Goal: Task Accomplishment & Management: Manage account settings

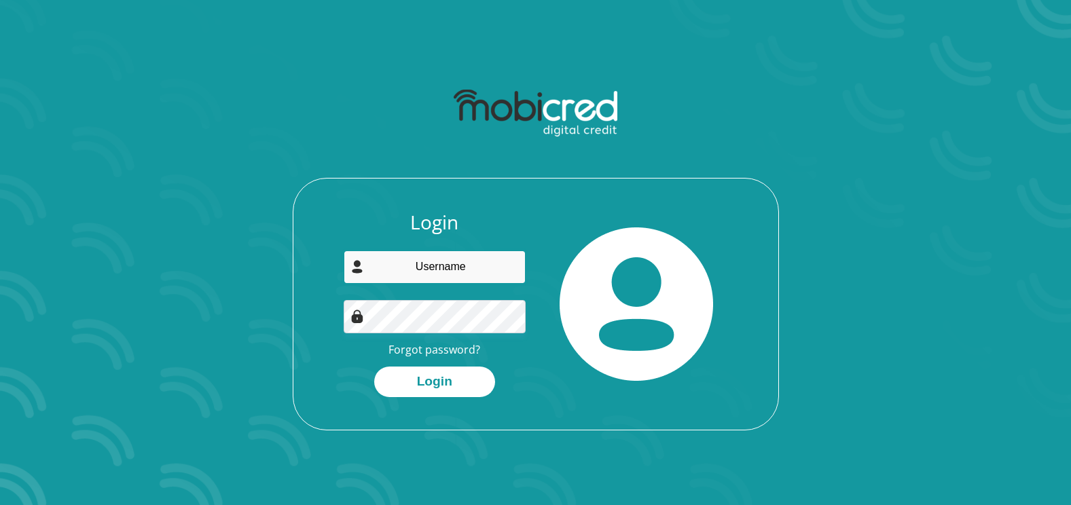
click at [426, 265] on input "email" at bounding box center [435, 267] width 182 height 33
type input "[EMAIL_ADDRESS][DOMAIN_NAME]"
click at [642, 261] on img at bounding box center [636, 303] width 153 height 153
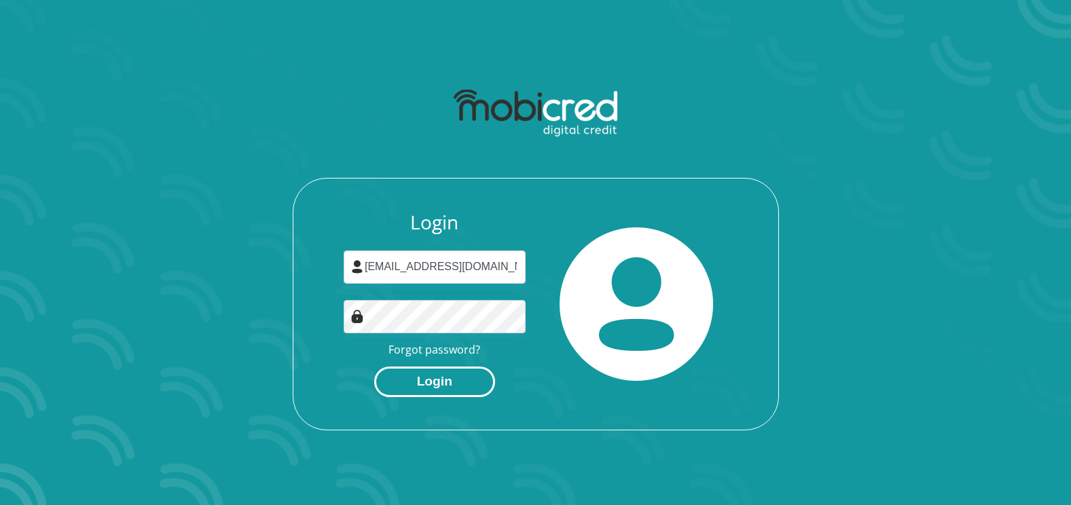
click at [439, 376] on button "Login" at bounding box center [434, 382] width 121 height 31
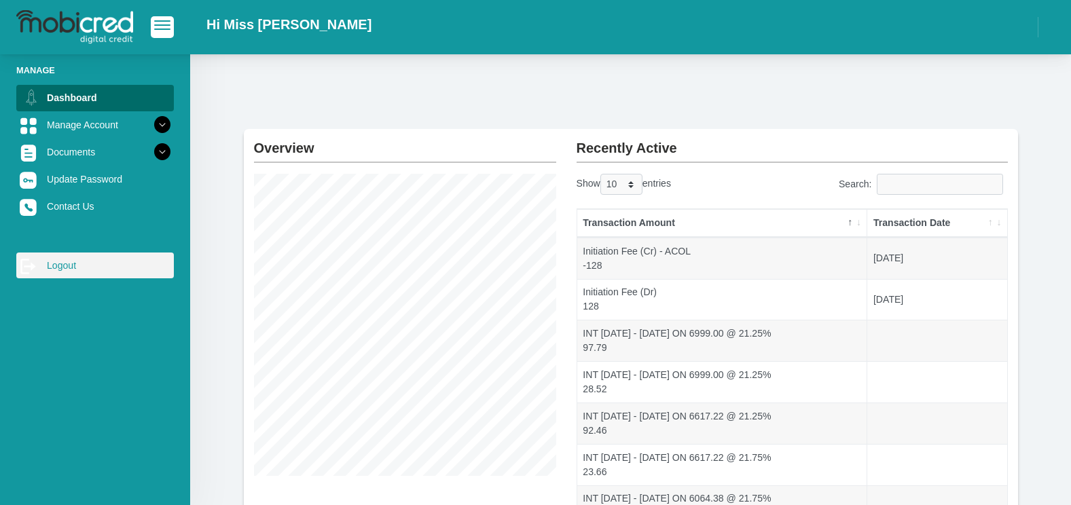
click at [59, 268] on link "log out Logout" at bounding box center [95, 266] width 158 height 26
